Goal: Task Accomplishment & Management: Use online tool/utility

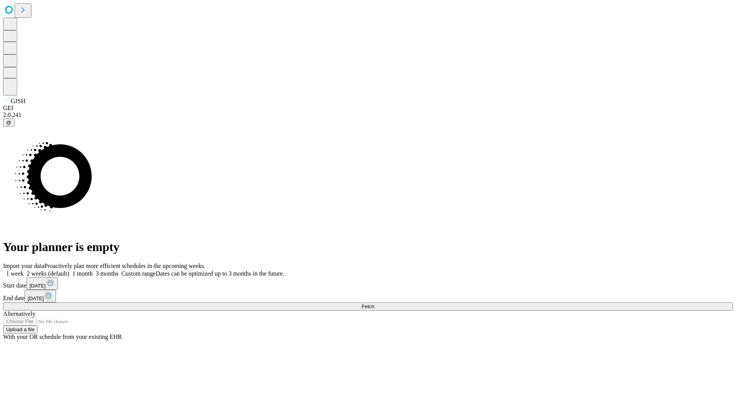
click at [374, 304] on span "Fetch" at bounding box center [367, 307] width 13 height 6
